Goal: Check status: Check status

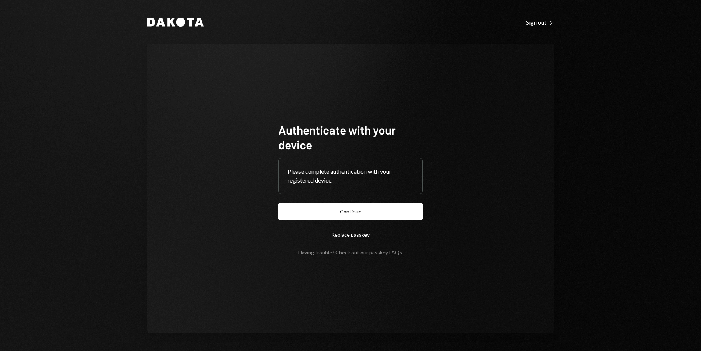
click at [374, 220] on form "Authenticate with your device Please complete authentication with your register…" at bounding box center [350, 188] width 144 height 133
click at [375, 216] on button "Continue" at bounding box center [350, 210] width 144 height 17
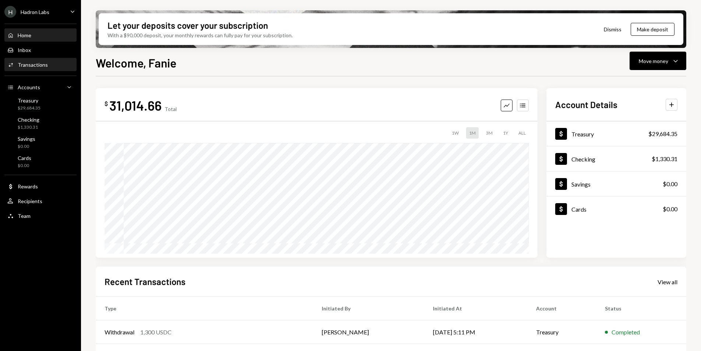
click at [36, 71] on div "Activities Transactions" at bounding box center [40, 65] width 66 height 13
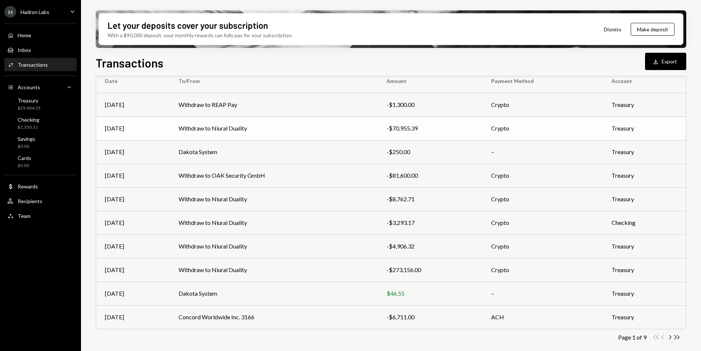
scroll to position [69, 0]
click at [669, 336] on icon "Chevron Right" at bounding box center [669, 336] width 7 height 7
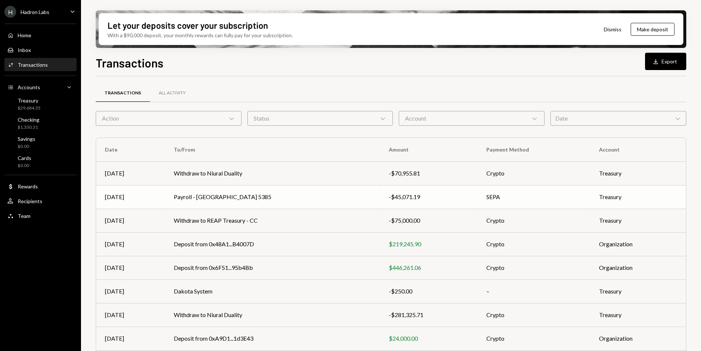
scroll to position [1, 0]
click at [429, 197] on div "-$45,071.19" at bounding box center [429, 195] width 80 height 9
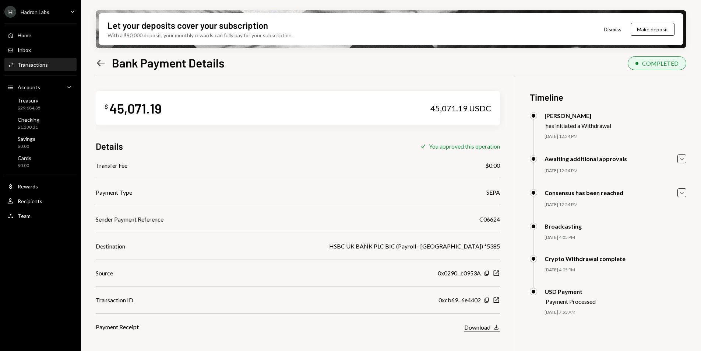
click at [475, 328] on div "Download" at bounding box center [477, 326] width 26 height 7
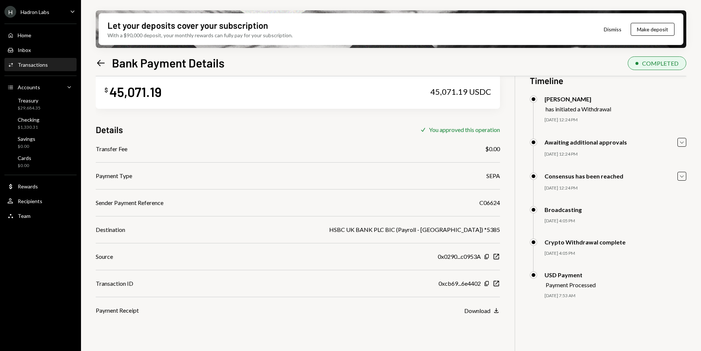
scroll to position [15, 0]
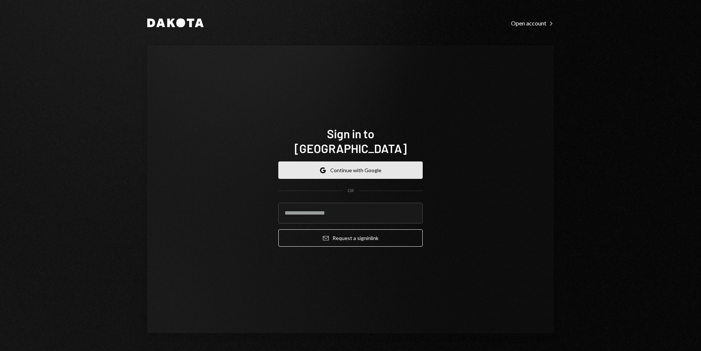
click at [359, 161] on button "Google Continue with Google" at bounding box center [350, 169] width 144 height 17
